Goal: Information Seeking & Learning: Check status

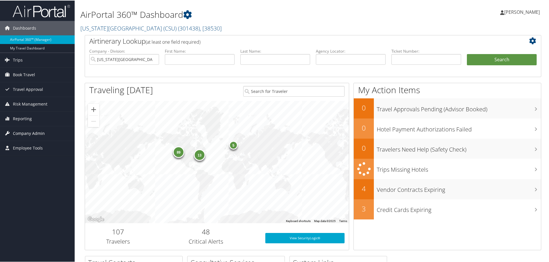
click at [34, 132] on span "Company Admin" at bounding box center [29, 132] width 32 height 14
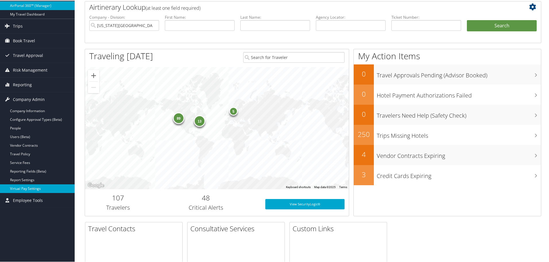
scroll to position [48, 0]
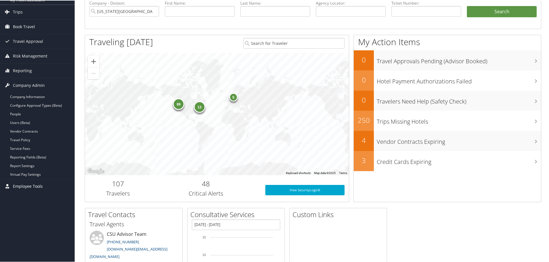
click at [38, 187] on span "Employee Tools" at bounding box center [28, 185] width 30 height 14
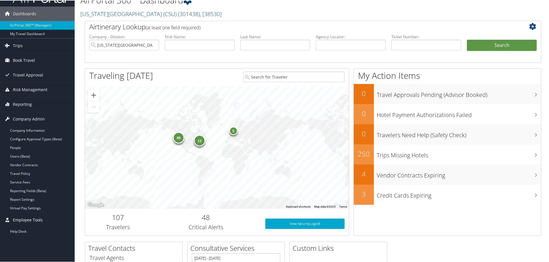
scroll to position [0, 0]
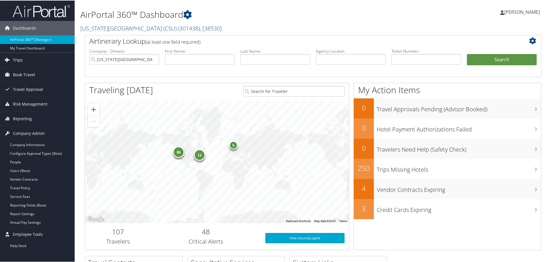
click at [15, 60] on span "Trips" at bounding box center [18, 59] width 10 height 14
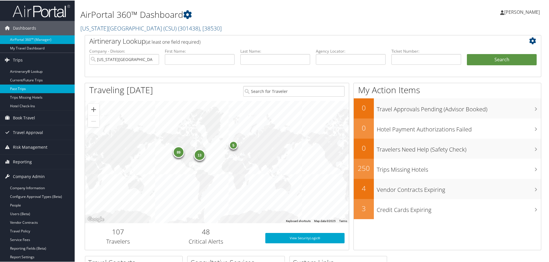
click at [18, 86] on link "Past Trips" at bounding box center [37, 88] width 75 height 9
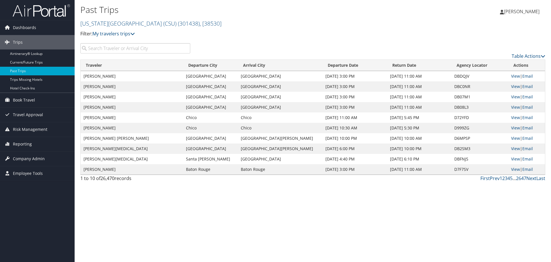
click at [126, 47] on input "search" at bounding box center [135, 48] width 110 height 10
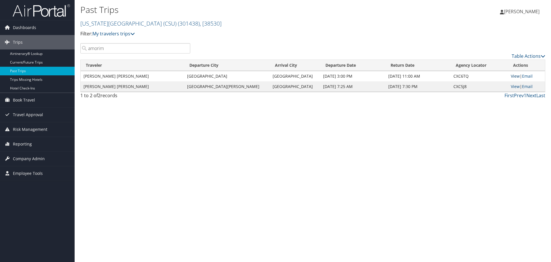
type input "amorim"
click at [512, 74] on link "View" at bounding box center [515, 75] width 9 height 5
click at [511, 86] on link "View" at bounding box center [515, 86] width 9 height 5
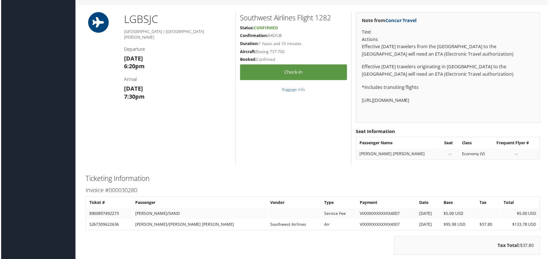
scroll to position [463, 0]
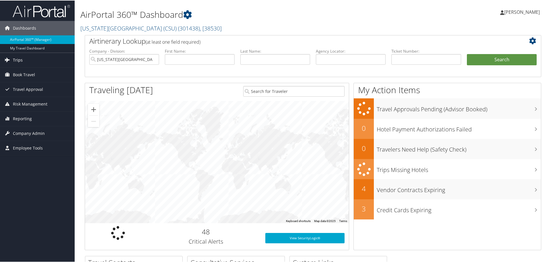
click at [14, 59] on span "Trips" at bounding box center [18, 59] width 10 height 14
